Goal: Find specific page/section: Find specific page/section

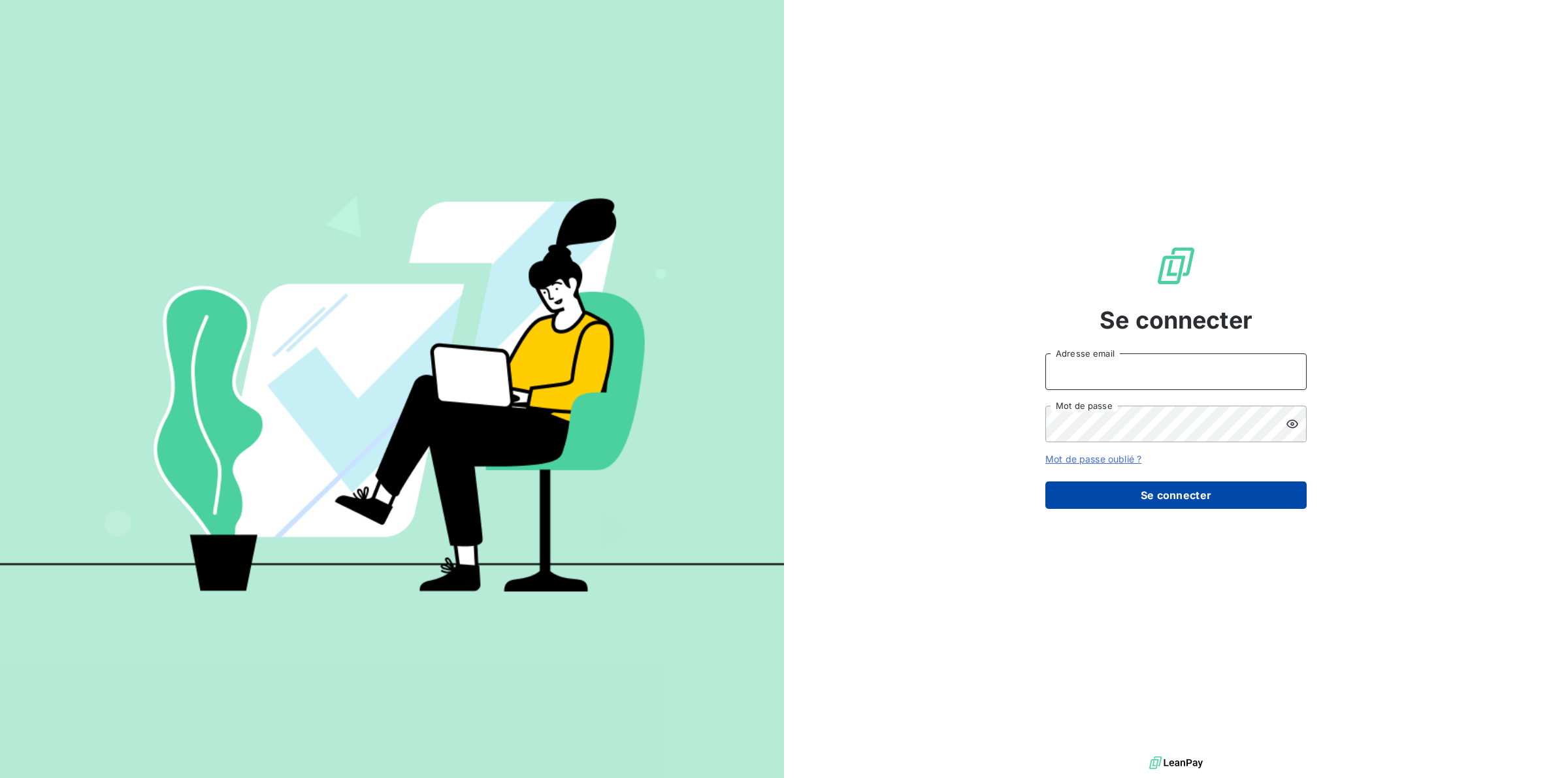
type input "[PERSON_NAME][EMAIL_ADDRESS][DOMAIN_NAME]"
click at [1138, 498] on button "Se connecter" at bounding box center [1175, 495] width 261 height 28
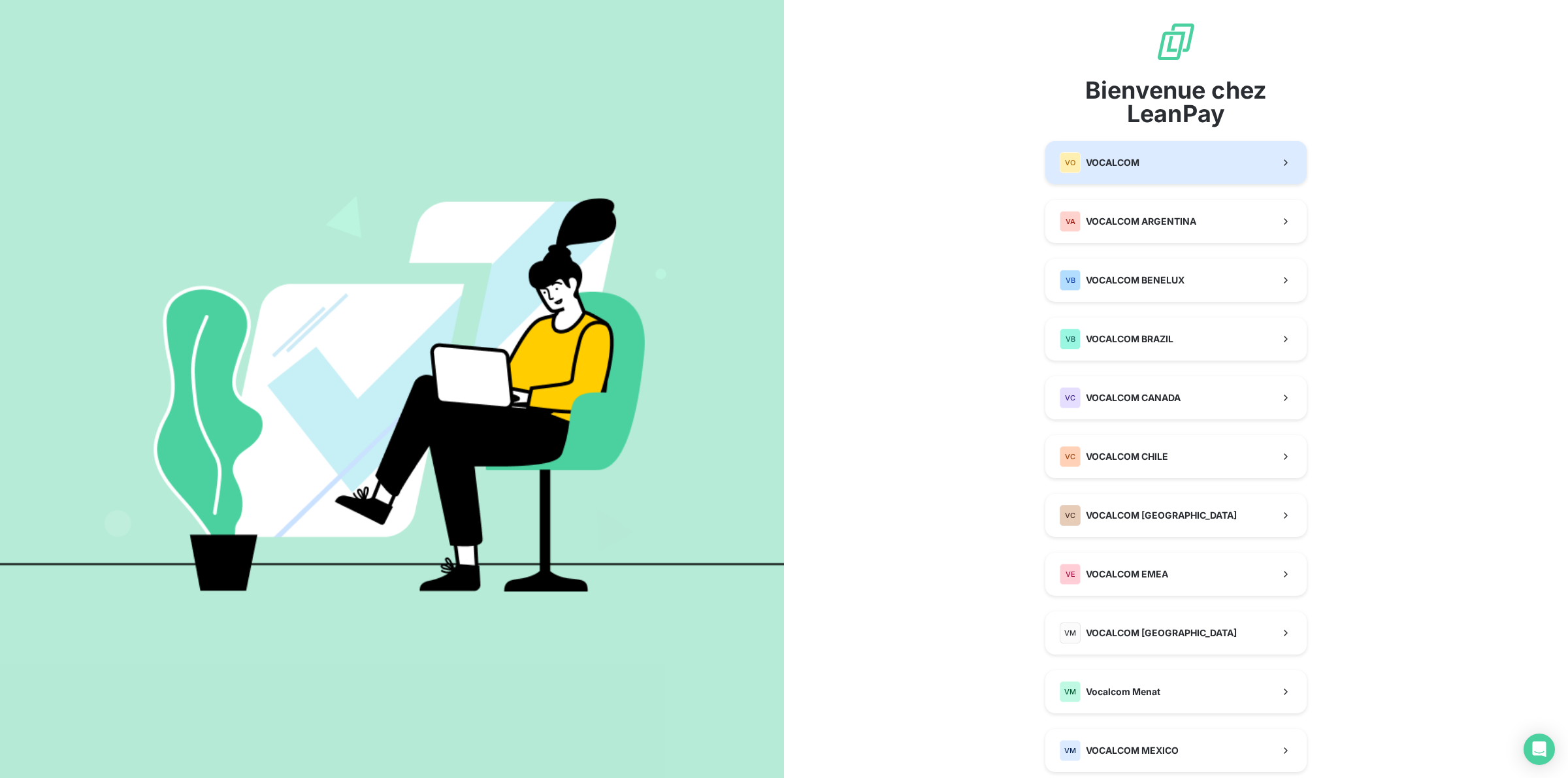
click at [1101, 162] on span "VOCALCOM" at bounding box center [1112, 162] width 54 height 13
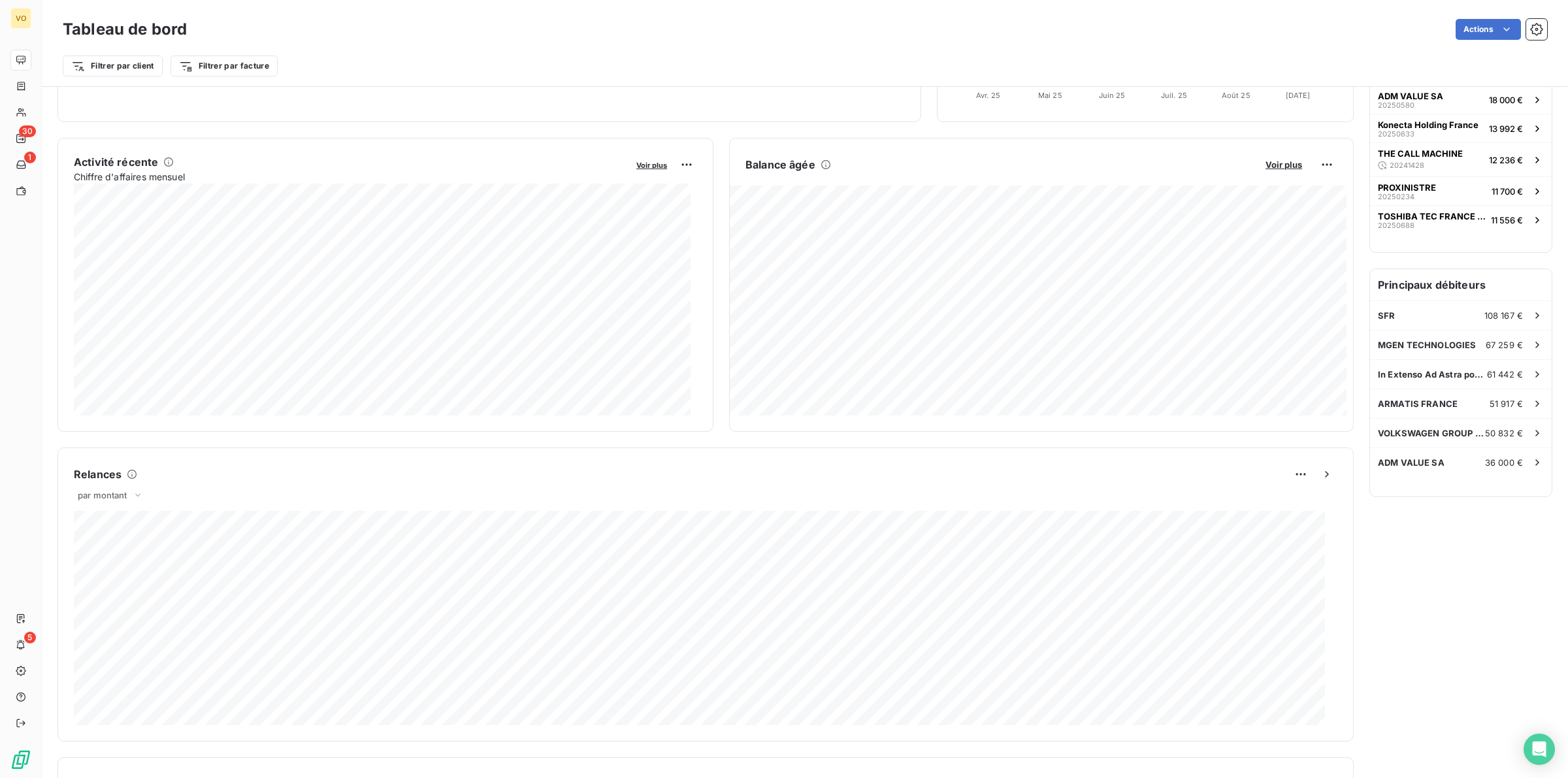
scroll to position [1, 0]
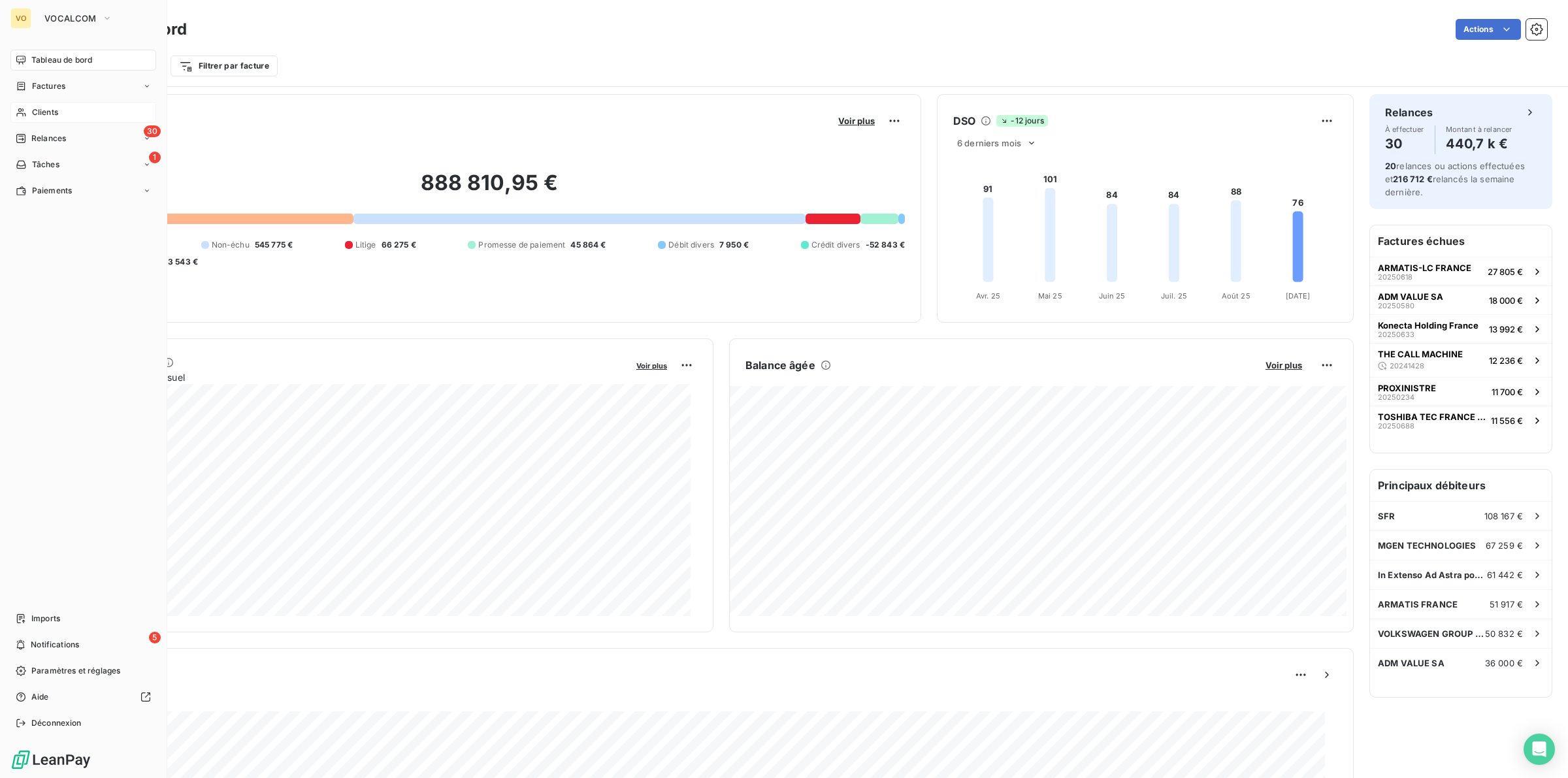
click at [51, 110] on span "Clients" at bounding box center [45, 112] width 26 height 11
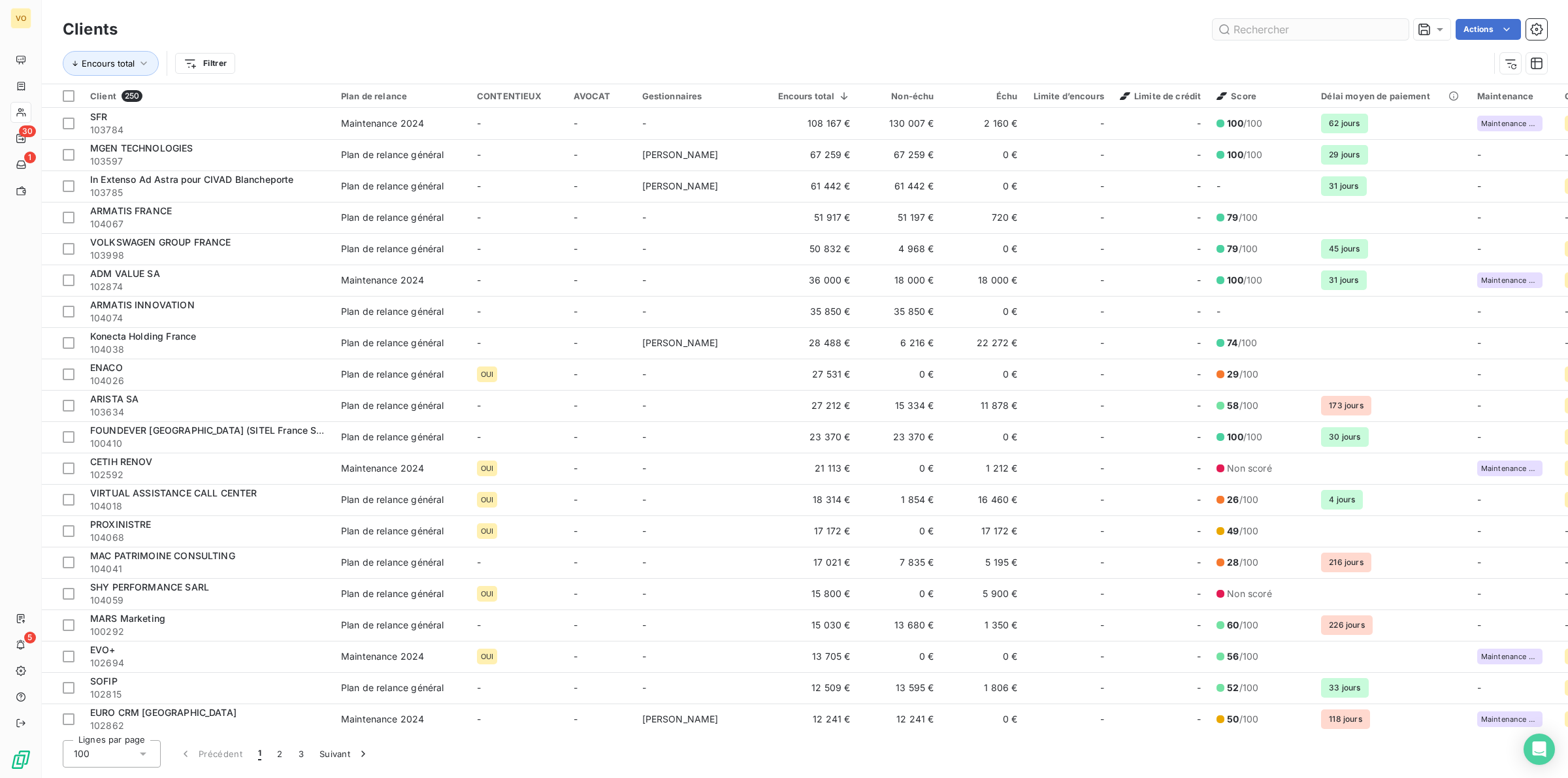
click at [1259, 27] on input "text" at bounding box center [1311, 29] width 196 height 21
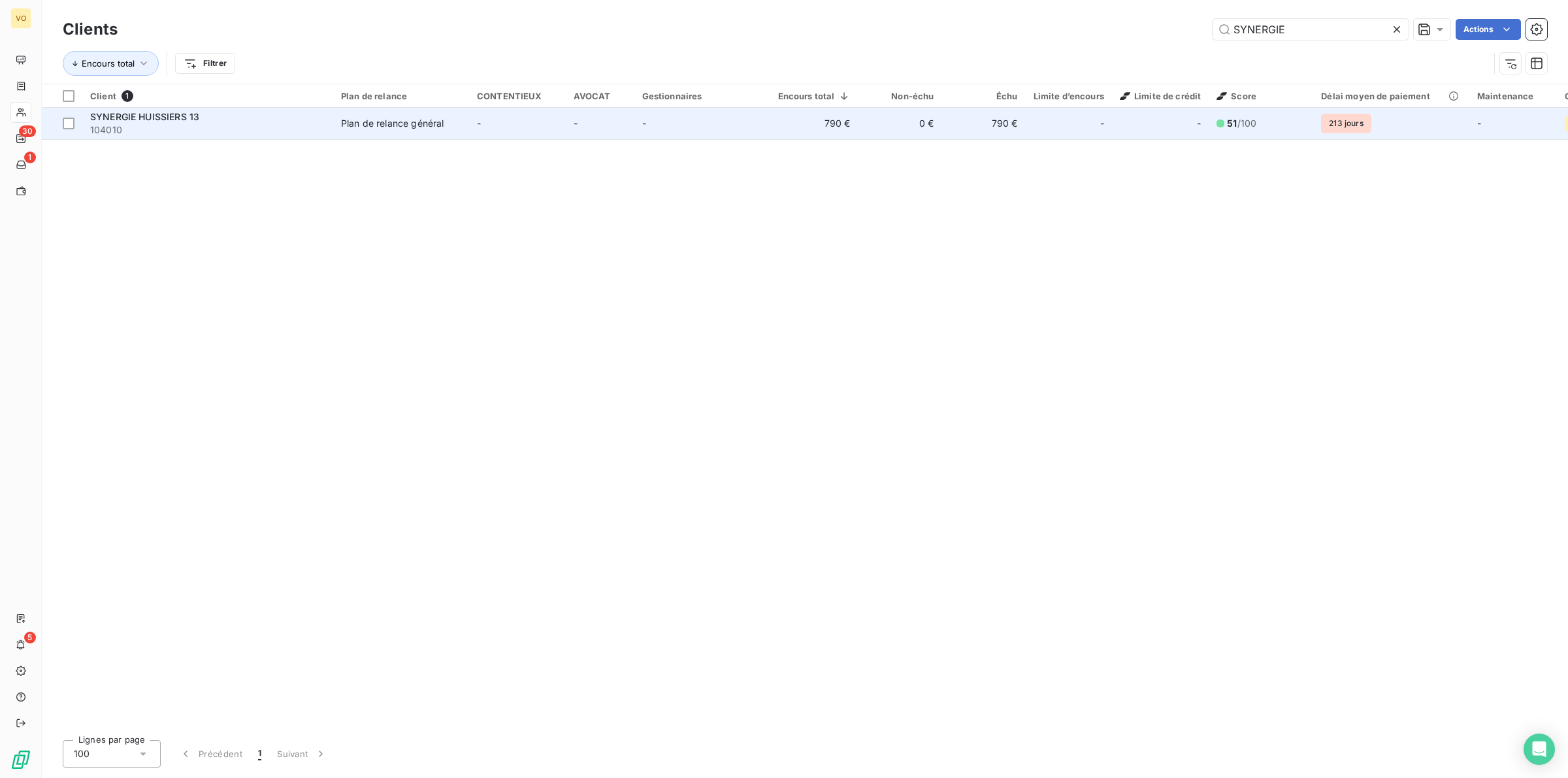
type input "SYNERGIE"
click at [214, 131] on span "104010" at bounding box center [207, 129] width 235 height 13
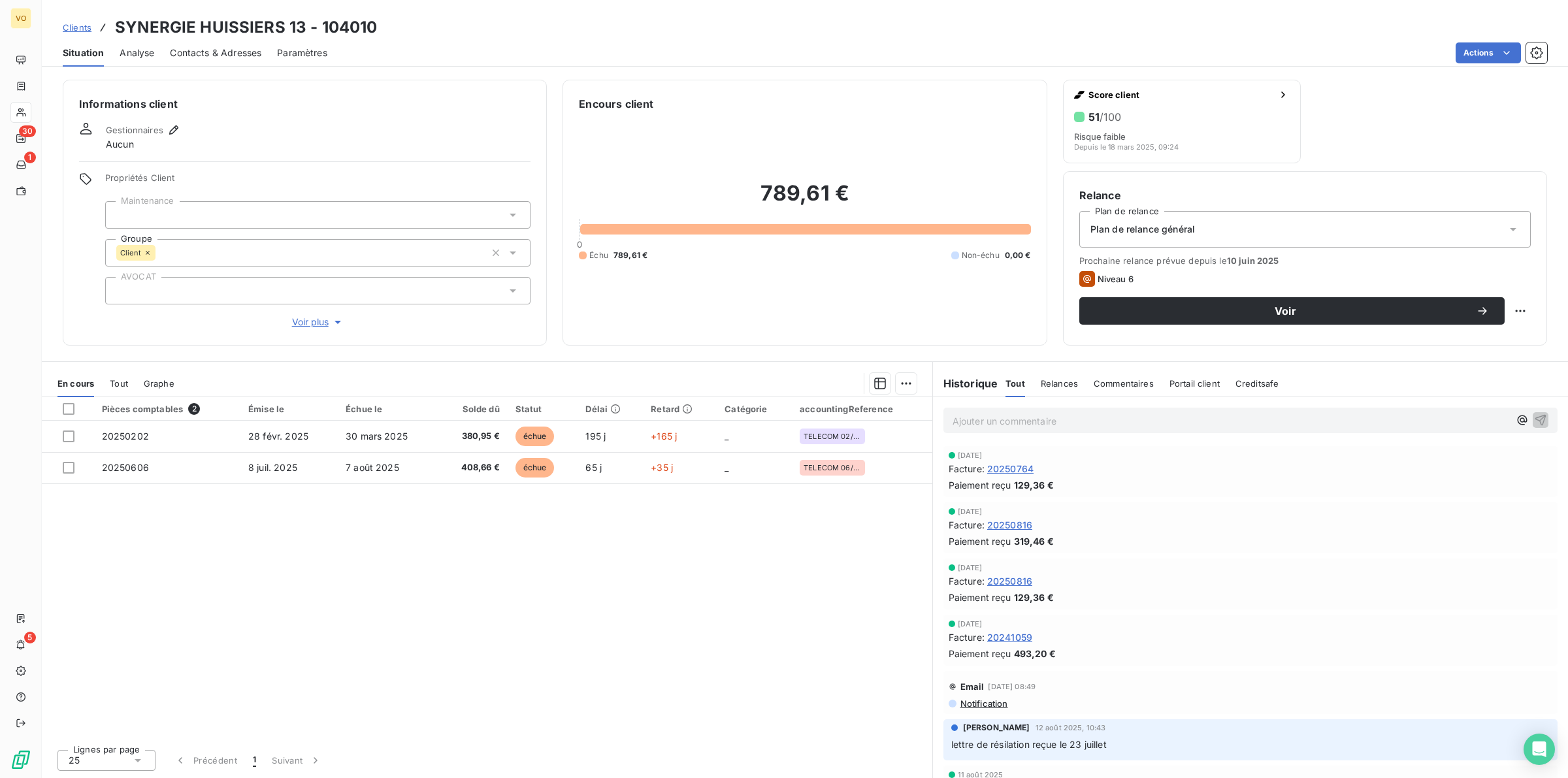
drag, startPoint x: 346, startPoint y: 625, endPoint x: 462, endPoint y: 589, distance: 121.5
click at [354, 622] on div "Pièces comptables 2 Émise le Échue le Solde dû Statut Délai Retard Catégorie ac…" at bounding box center [487, 568] width 890 height 342
click at [491, 526] on div "Pièces comptables 2 Émise le Échue le Solde dû Statut Délai Retard Catégorie ac…" at bounding box center [487, 568] width 890 height 342
click at [475, 617] on div "Pièces comptables 2 Émise le Échue le Solde dû Statut Délai Retard Catégorie ac…" at bounding box center [487, 568] width 890 height 342
click at [462, 601] on div "Pièces comptables 2 Émise le Échue le Solde dû Statut Délai Retard Catégorie ac…" at bounding box center [487, 568] width 890 height 342
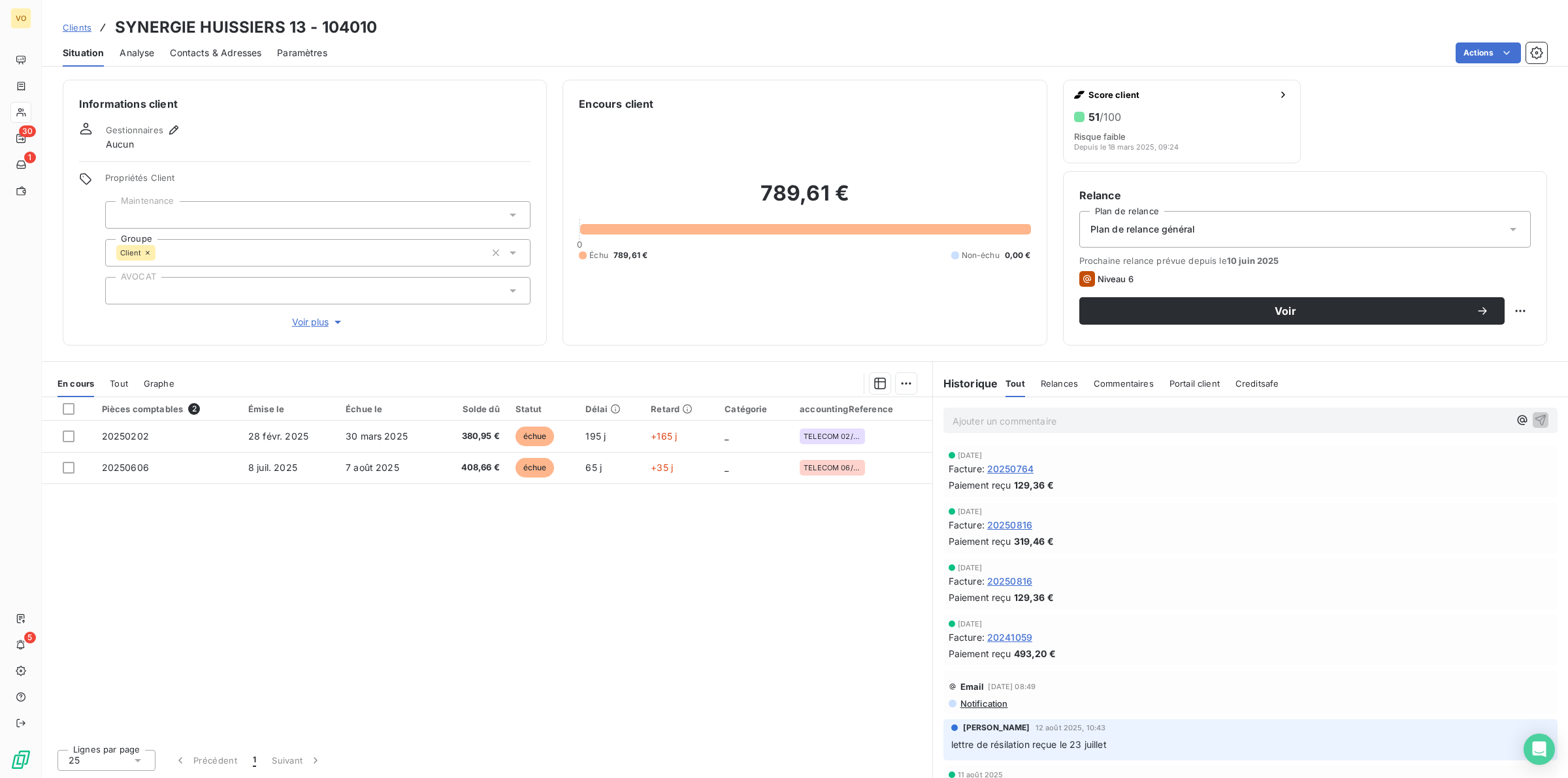
click at [449, 590] on div "Pièces comptables 2 Émise le Échue le Solde dû Statut Délai Retard Catégorie ac…" at bounding box center [487, 568] width 890 height 342
click at [544, 583] on div "Pièces comptables 2 Émise le Échue le Solde dû Statut Délai Retard Catégorie ac…" at bounding box center [487, 568] width 890 height 342
